Goal: Task Accomplishment & Management: Complete application form

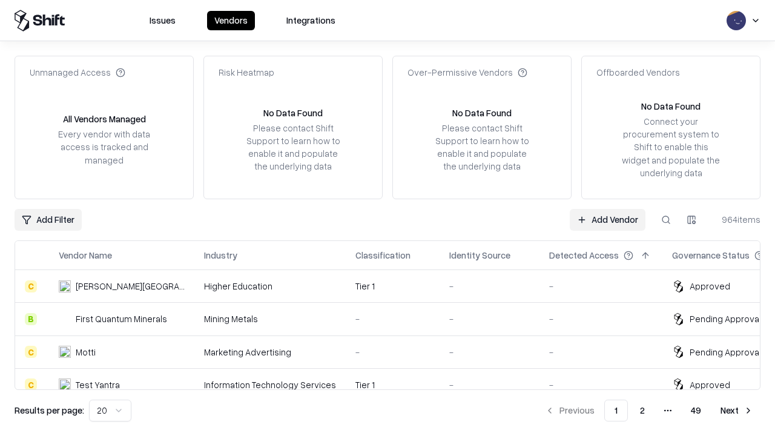
click at [607, 219] on link "Add Vendor" at bounding box center [607, 220] width 76 height 22
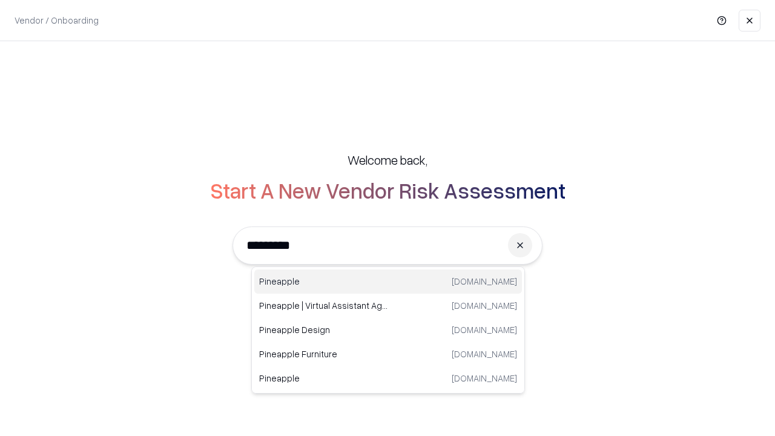
click at [388, 281] on div "Pineapple [DOMAIN_NAME]" at bounding box center [387, 281] width 267 height 24
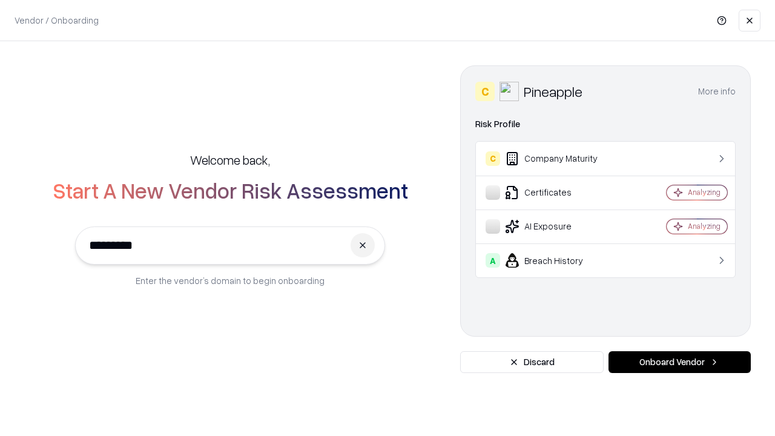
type input "*********"
click at [679, 362] on button "Onboard Vendor" at bounding box center [679, 362] width 142 height 22
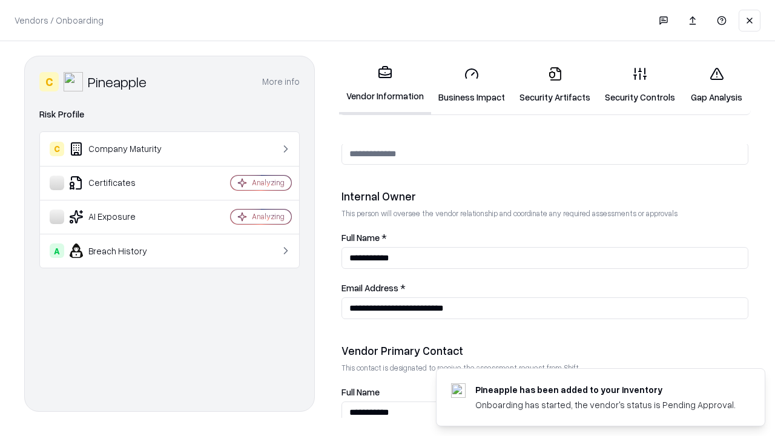
scroll to position [627, 0]
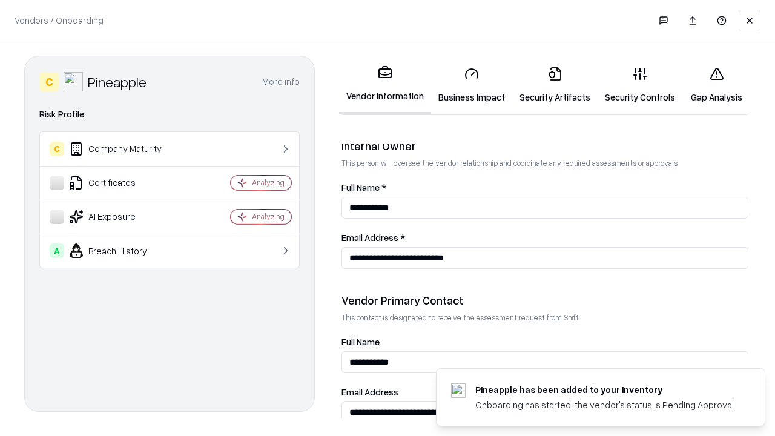
click at [554, 85] on link "Security Artifacts" at bounding box center [554, 85] width 85 height 56
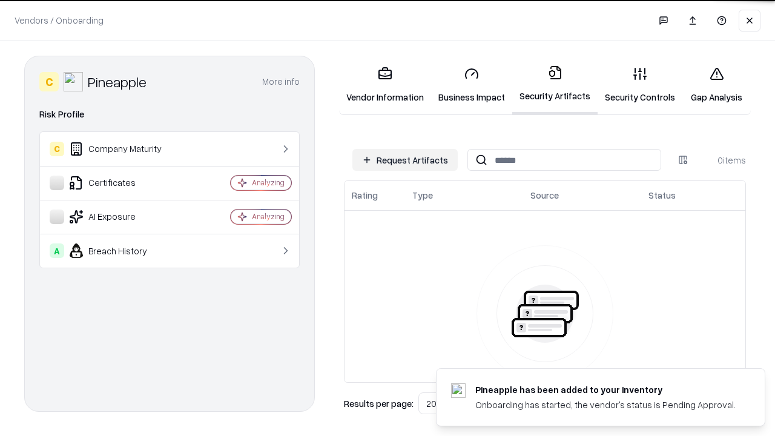
click at [405, 160] on button "Request Artifacts" at bounding box center [404, 160] width 105 height 22
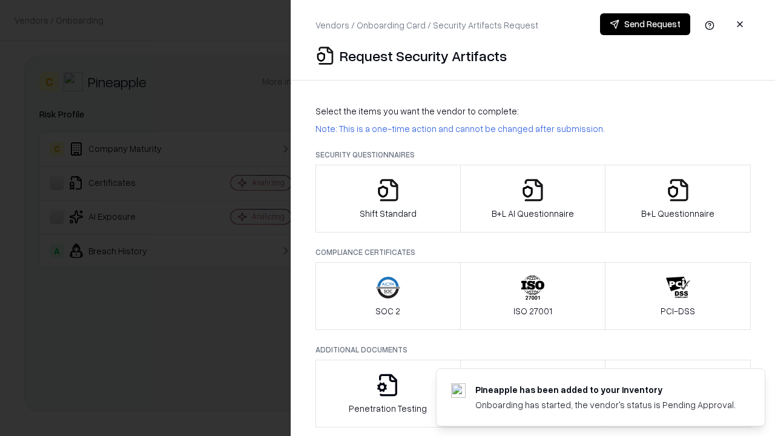
click at [677, 198] on icon "button" at bounding box center [678, 190] width 24 height 24
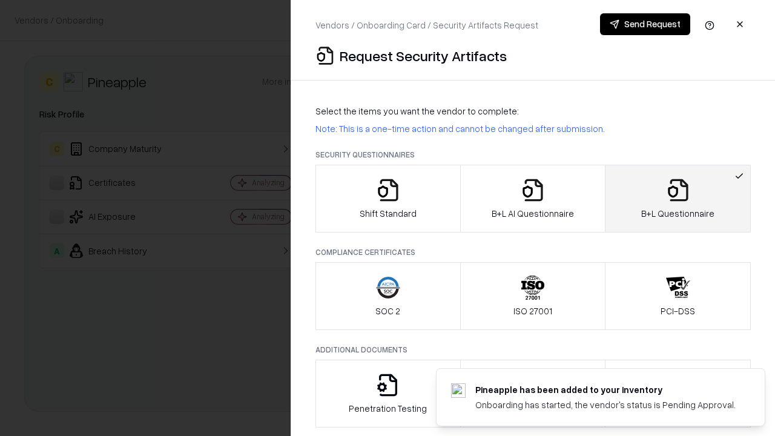
click at [532, 198] on icon "button" at bounding box center [532, 190] width 24 height 24
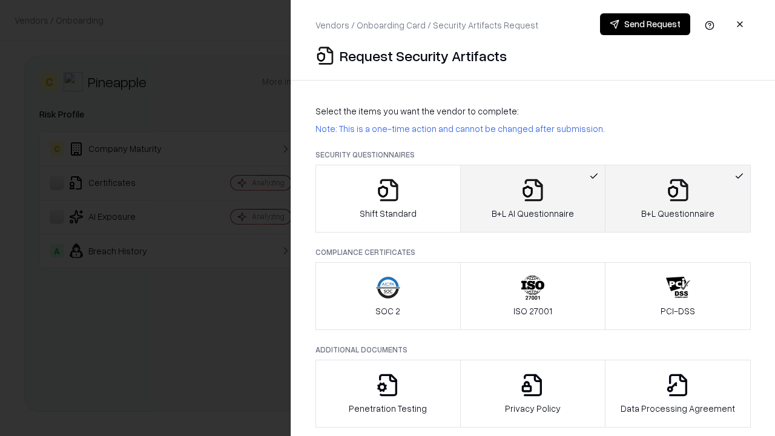
click at [644, 24] on button "Send Request" at bounding box center [645, 24] width 90 height 22
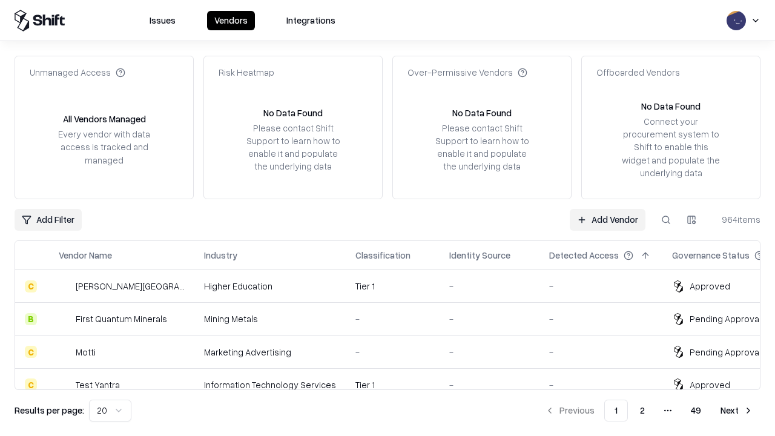
click at [666, 219] on button at bounding box center [666, 220] width 22 height 22
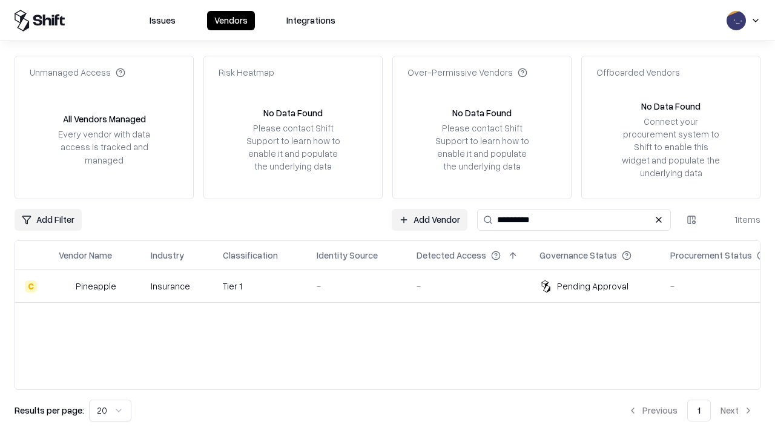
type input "*********"
click at [395, 286] on div "-" at bounding box center [356, 286] width 80 height 13
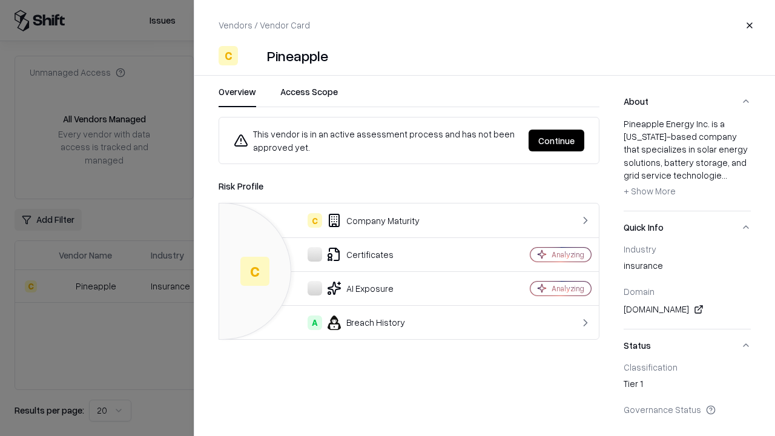
click at [556, 140] on button "Continue" at bounding box center [556, 141] width 56 height 22
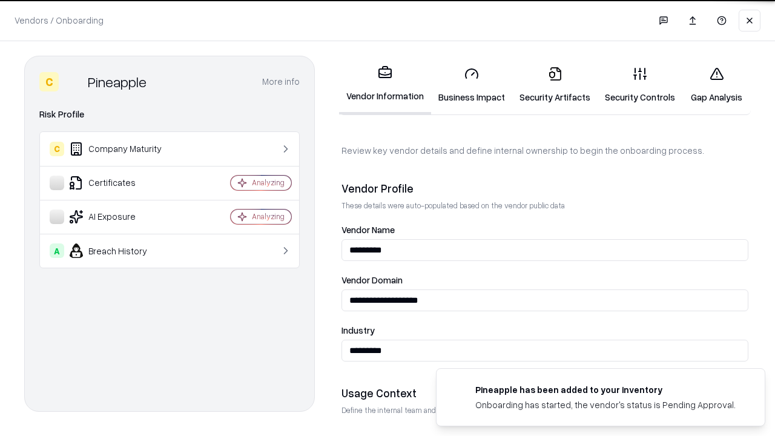
click at [554, 85] on link "Security Artifacts" at bounding box center [554, 85] width 85 height 56
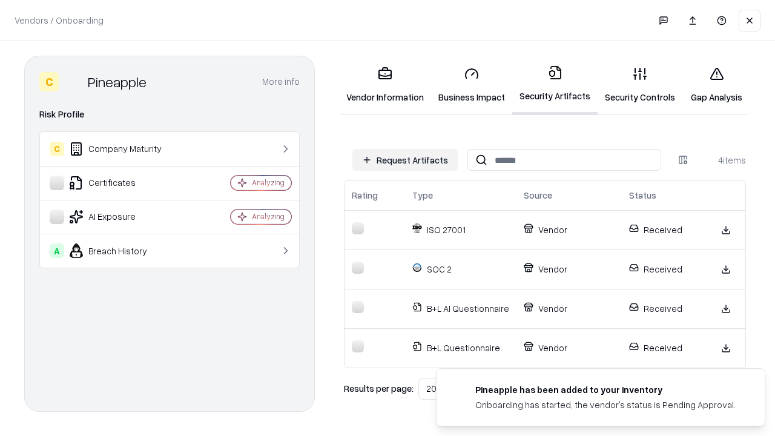
click at [716, 85] on link "Gap Analysis" at bounding box center [716, 85] width 68 height 56
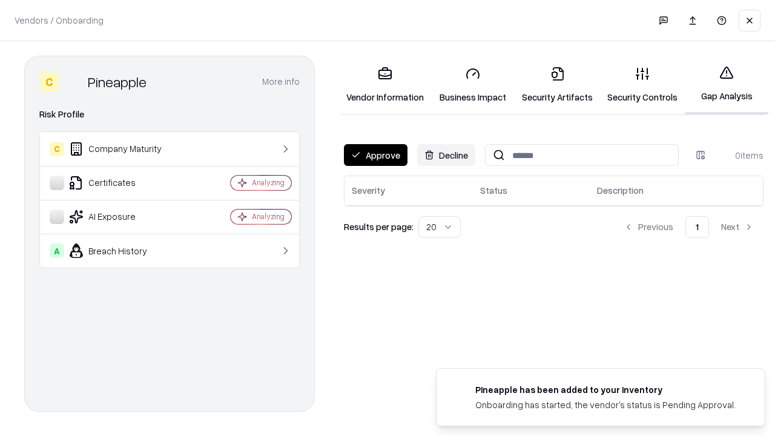
click at [375, 155] on button "Approve" at bounding box center [376, 155] width 64 height 22
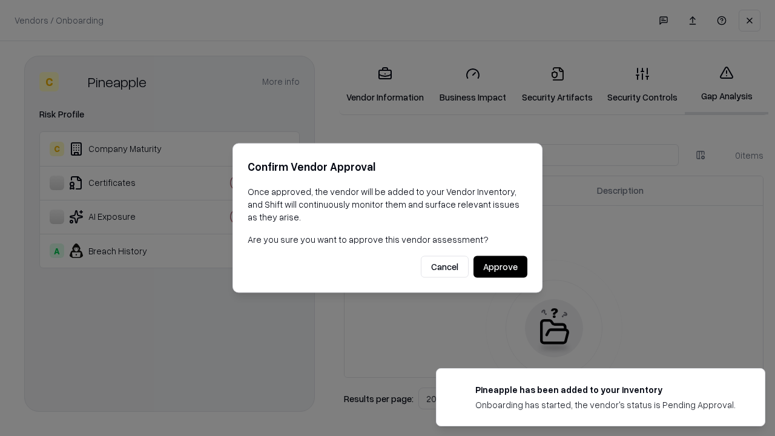
click at [500, 266] on button "Approve" at bounding box center [500, 267] width 54 height 22
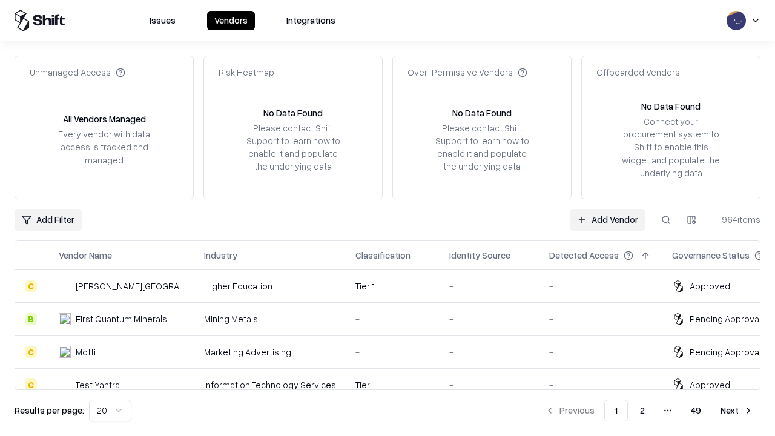
type input "*********"
click at [607, 219] on link "Add Vendor" at bounding box center [607, 220] width 76 height 22
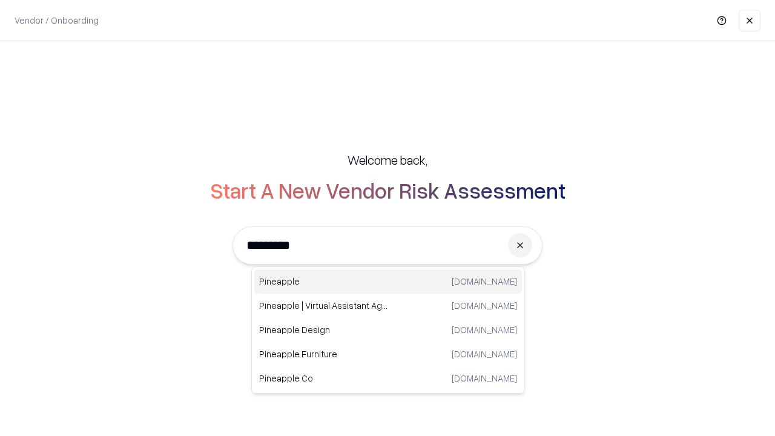
click at [388, 281] on div "Pineapple pineappleenergy.com" at bounding box center [387, 281] width 267 height 24
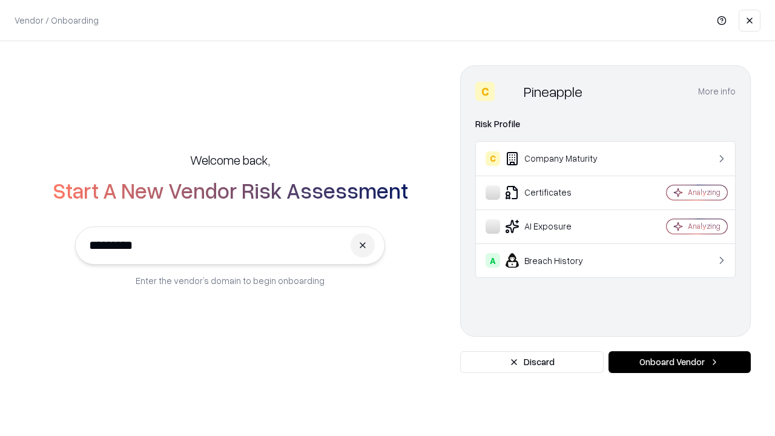
type input "*********"
click at [679, 362] on button "Onboard Vendor" at bounding box center [679, 362] width 142 height 22
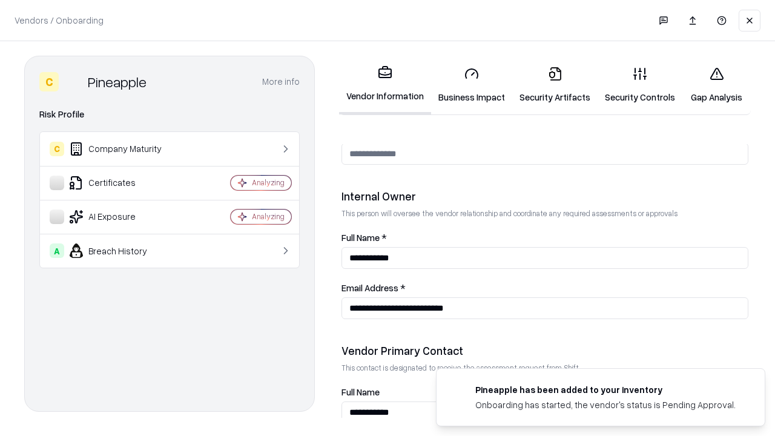
scroll to position [627, 0]
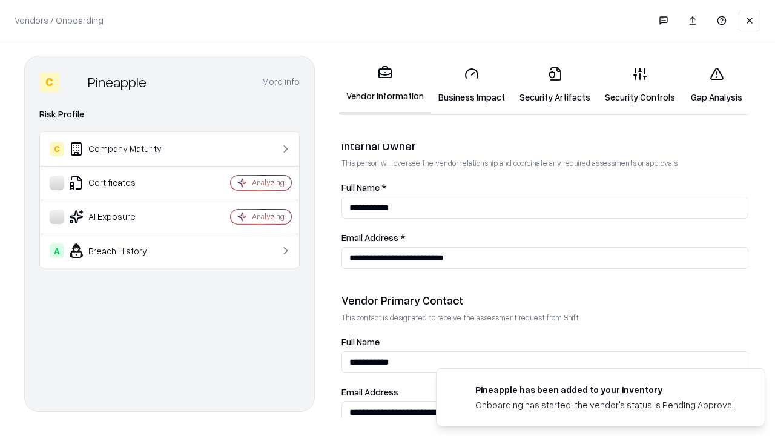
click at [716, 85] on link "Gap Analysis" at bounding box center [716, 85] width 68 height 56
